Goal: Information Seeking & Learning: Learn about a topic

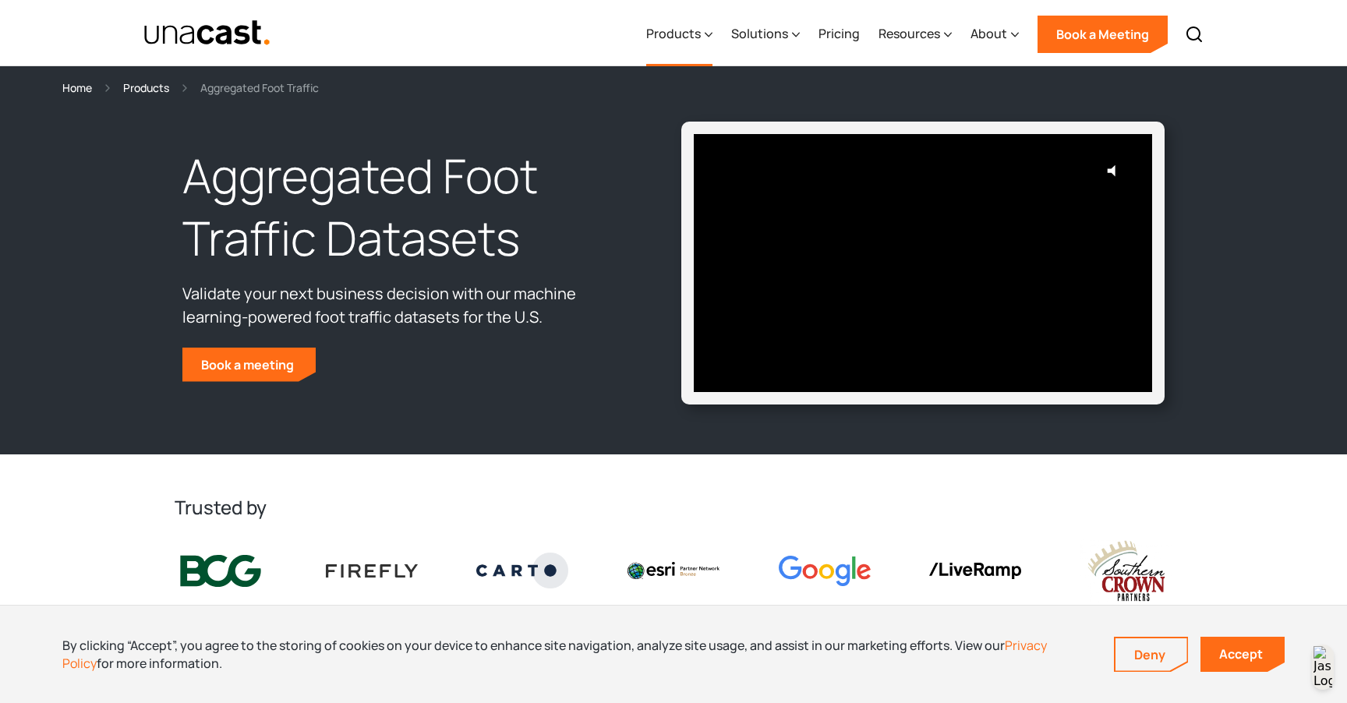
click at [711, 34] on icon at bounding box center [708, 34] width 8 height 16
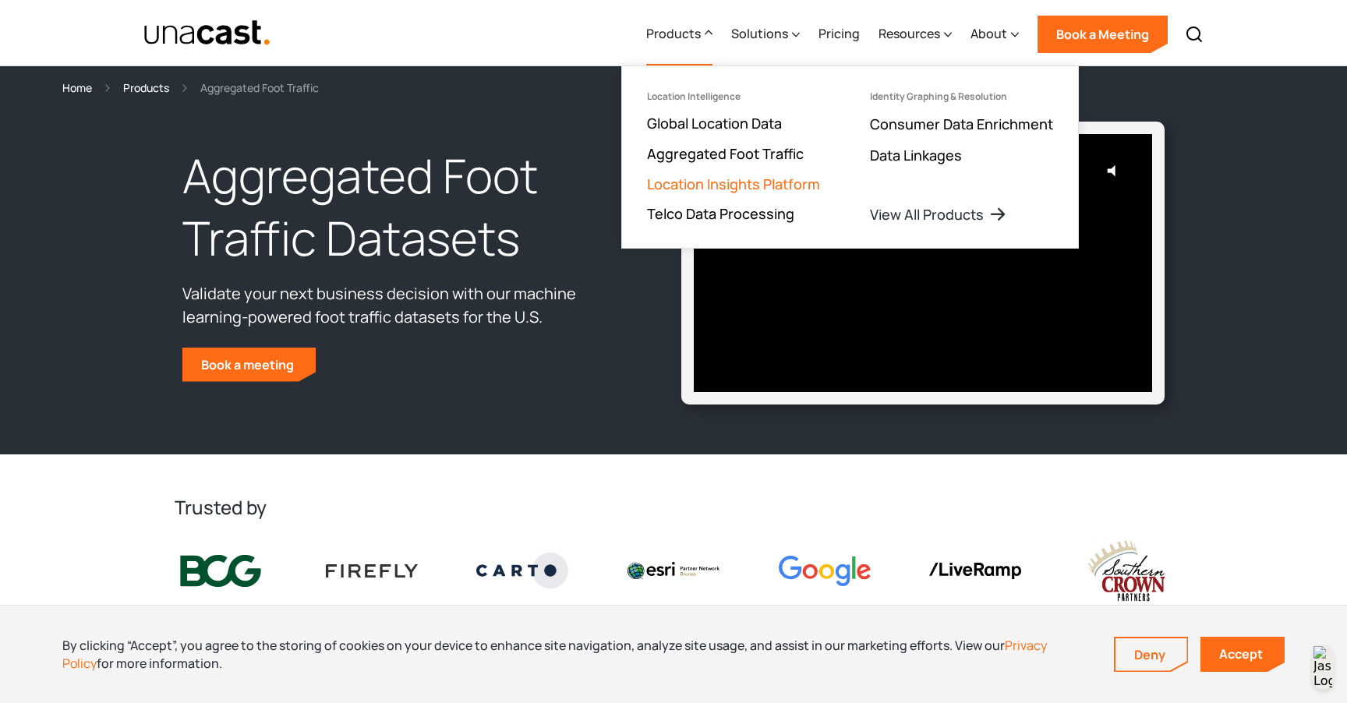
click at [701, 183] on link "Location Insights Platform" at bounding box center [733, 184] width 173 height 19
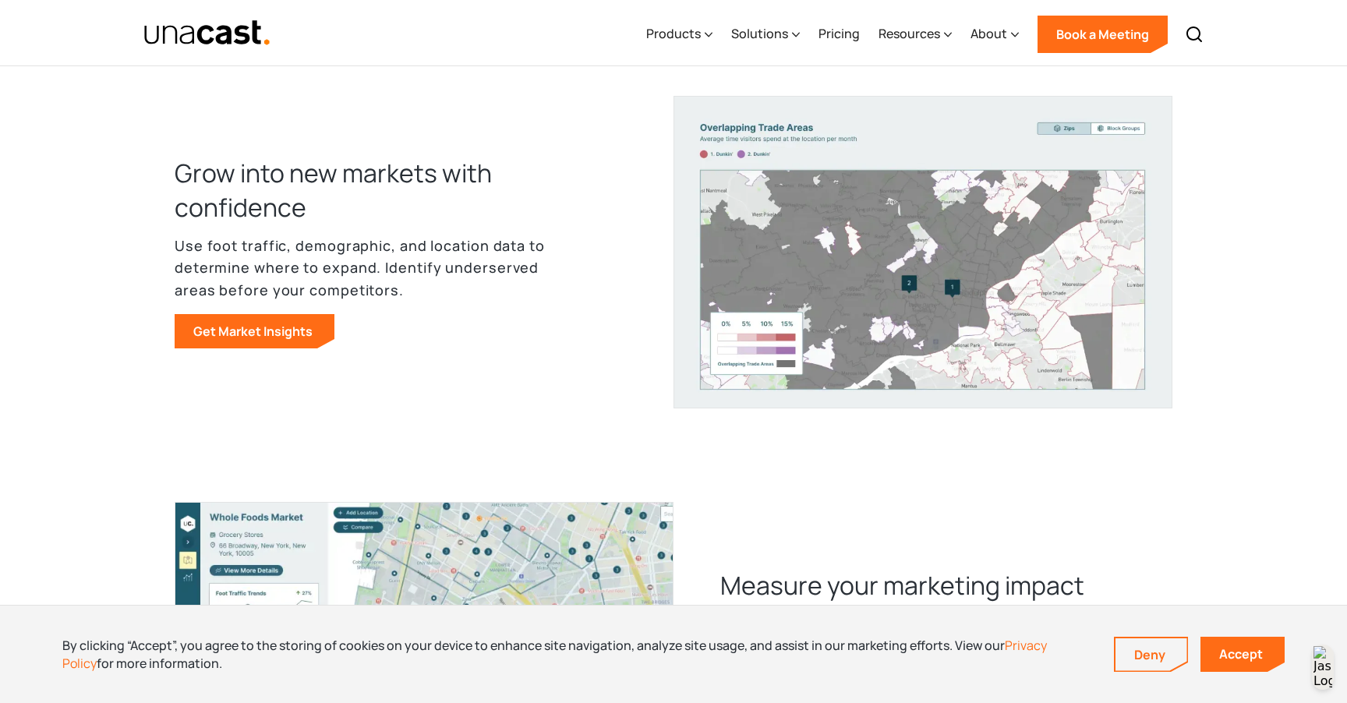
scroll to position [791, 0]
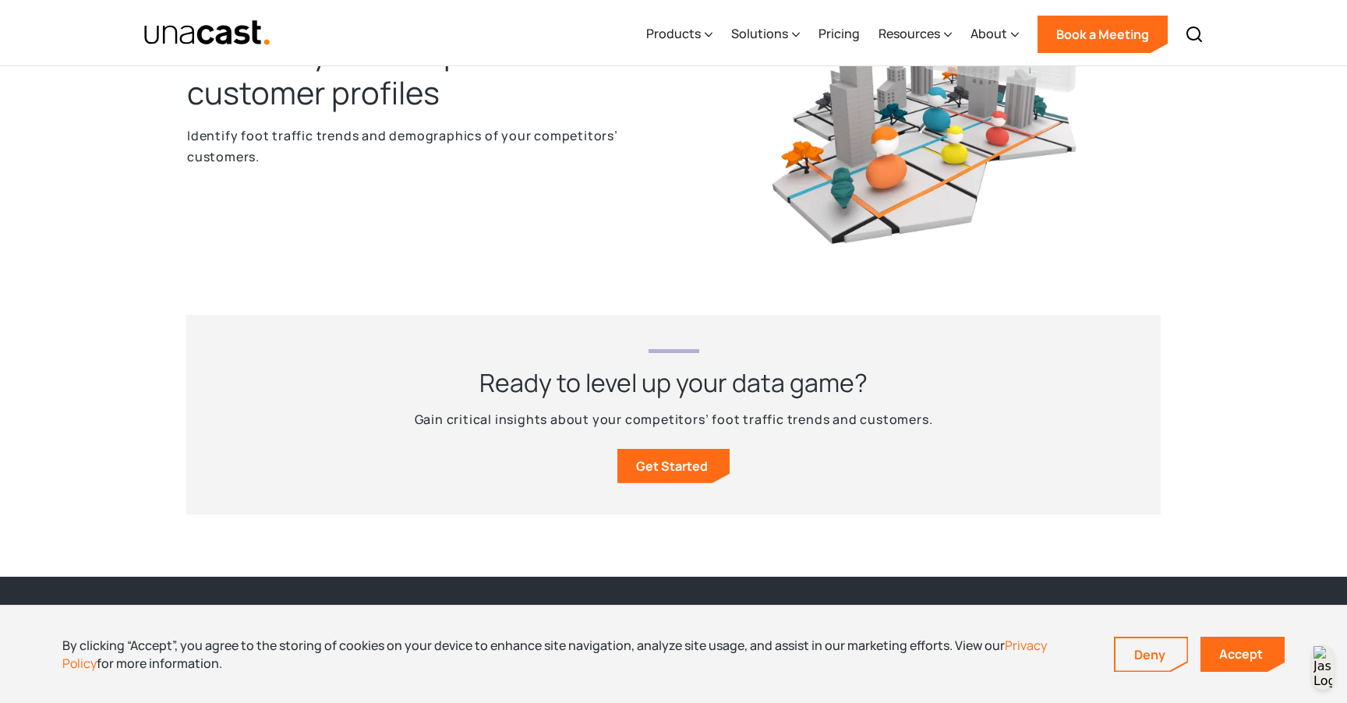
scroll to position [1537, 0]
